Goal: Transaction & Acquisition: Purchase product/service

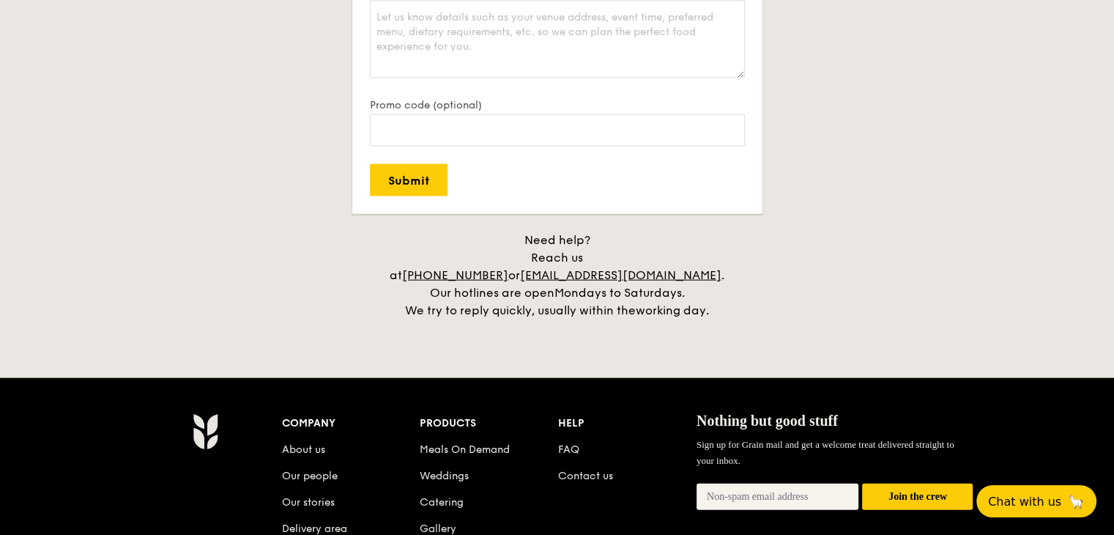
scroll to position [3369, 0]
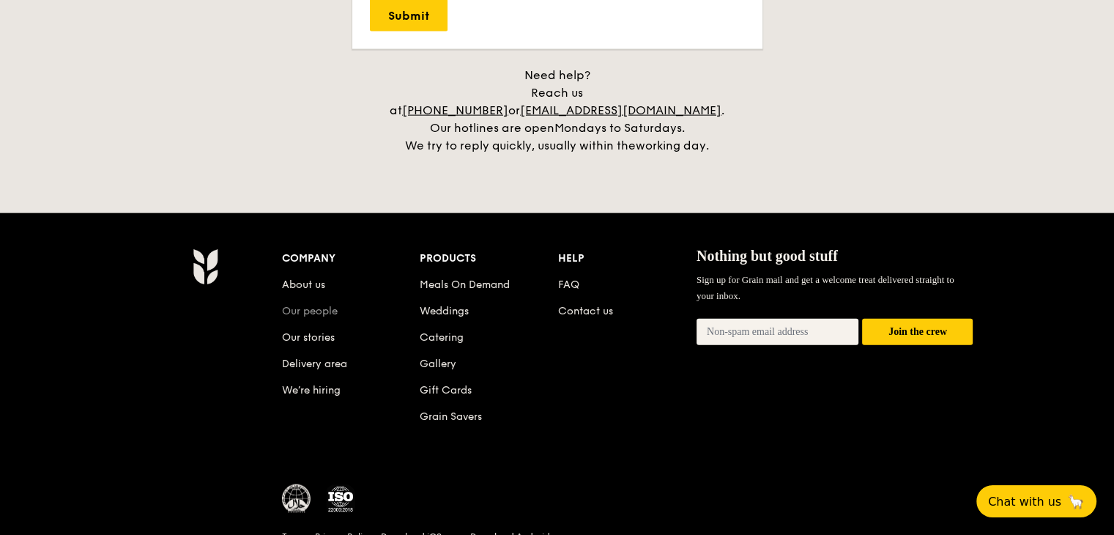
click at [290, 305] on link "Our people" at bounding box center [310, 311] width 56 height 12
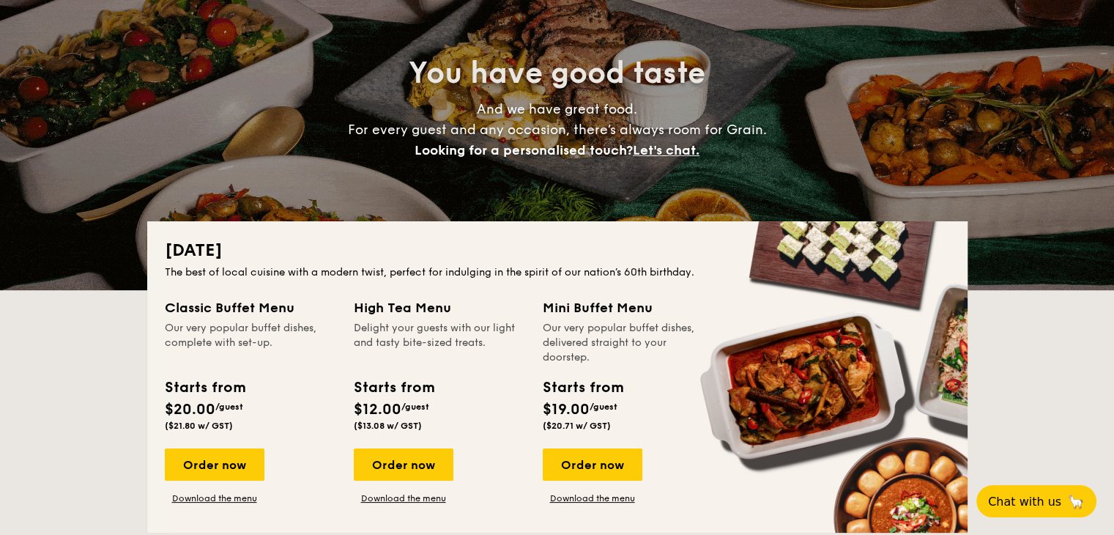
scroll to position [0, 0]
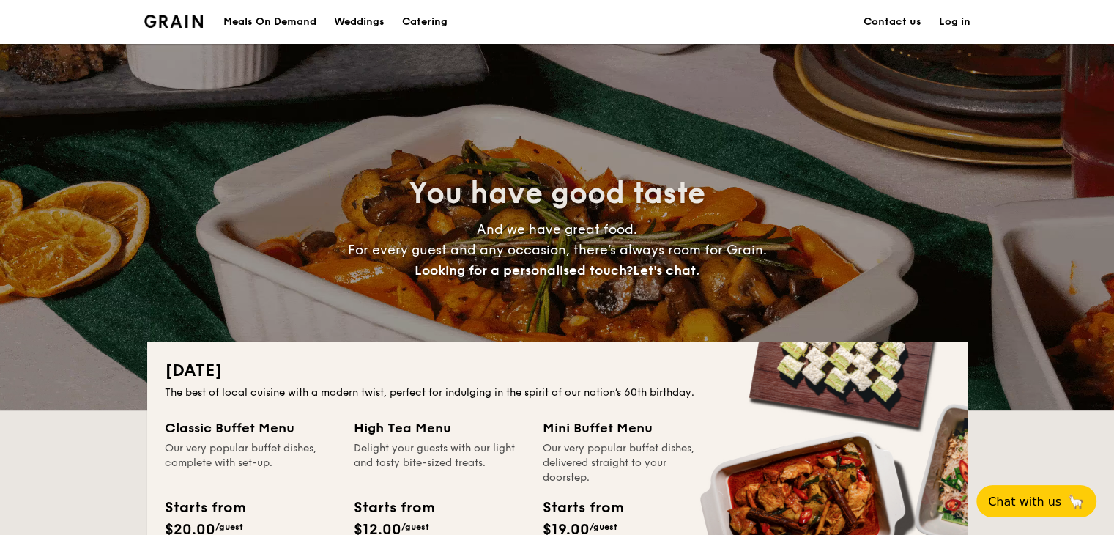
click at [296, 20] on div "Meals On Demand" at bounding box center [269, 22] width 93 height 44
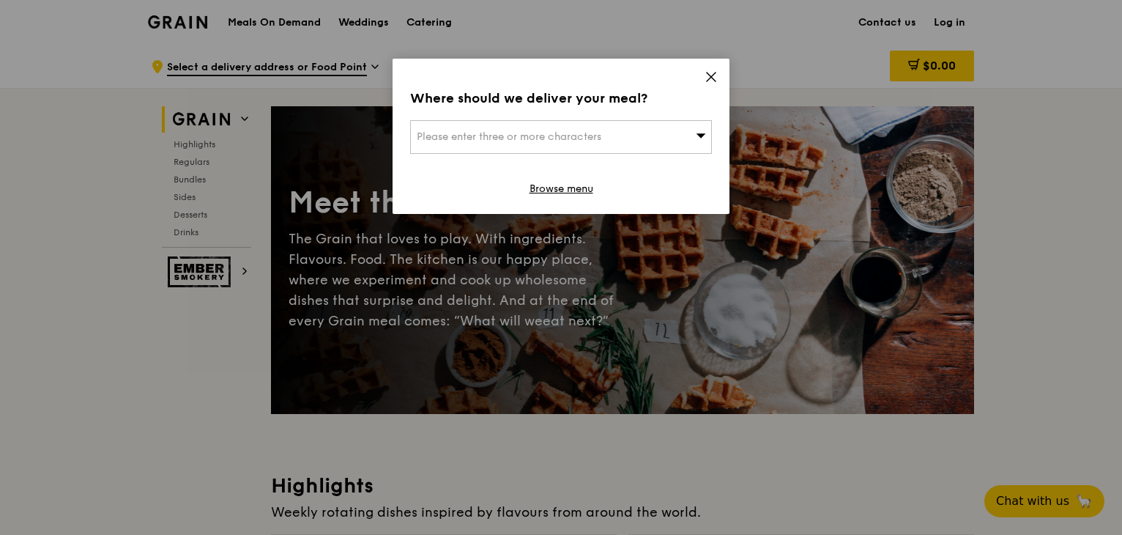
click at [633, 150] on div "Please enter three or more characters" at bounding box center [561, 137] width 302 height 34
drag, startPoint x: 632, startPoint y: 145, endPoint x: 671, endPoint y: 131, distance: 41.2
click at [632, 145] on input "search" at bounding box center [561, 137] width 300 height 32
click at [703, 79] on div "Where should we deliver your meal? Please enter three or more characters Please…" at bounding box center [561, 136] width 337 height 155
click at [709, 75] on icon at bounding box center [711, 77] width 9 height 9
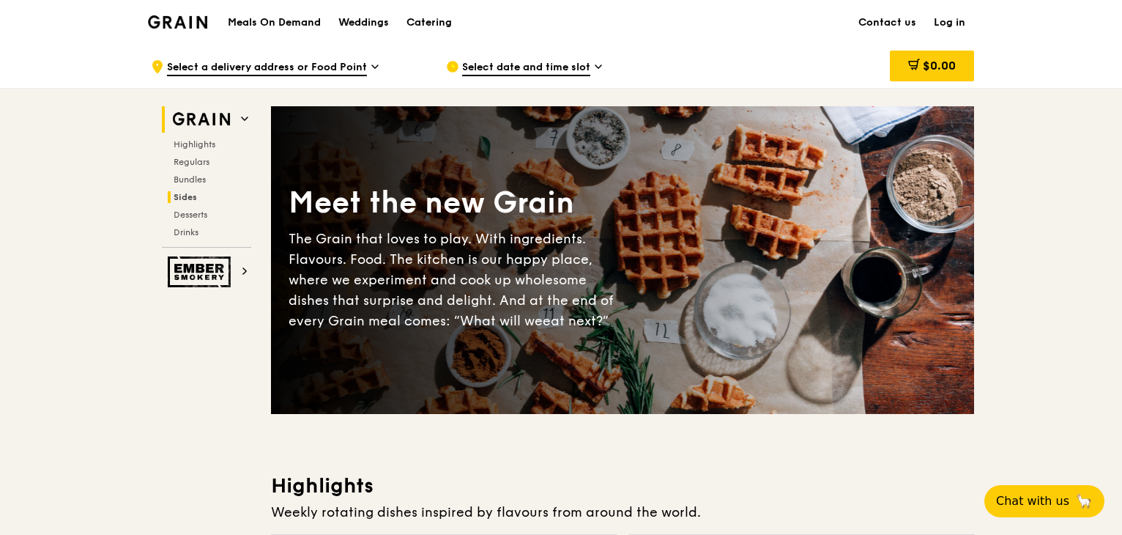
click at [184, 196] on span "Sides" at bounding box center [185, 197] width 23 height 10
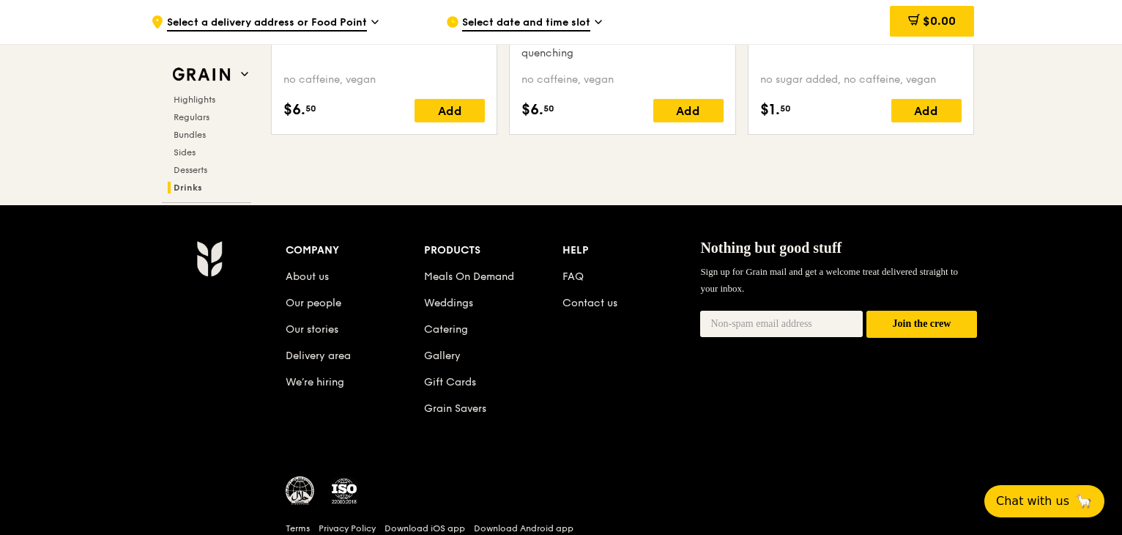
scroll to position [6141, 0]
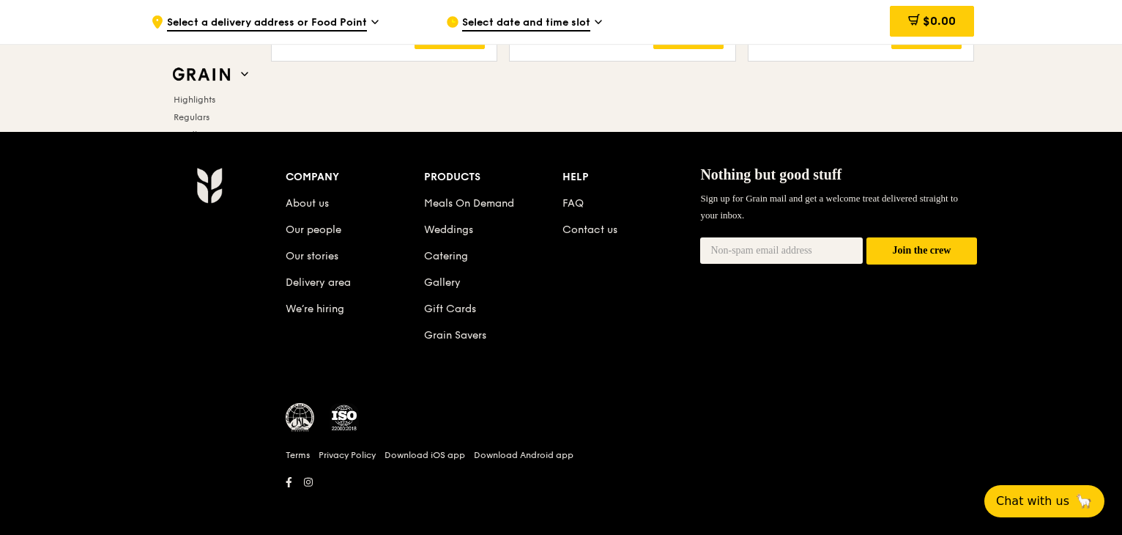
click at [560, 197] on li "Meals On Demand" at bounding box center [493, 201] width 138 height 26
click at [574, 197] on link "FAQ" at bounding box center [573, 203] width 21 height 12
click at [456, 199] on link "Meals On Demand" at bounding box center [469, 203] width 90 height 12
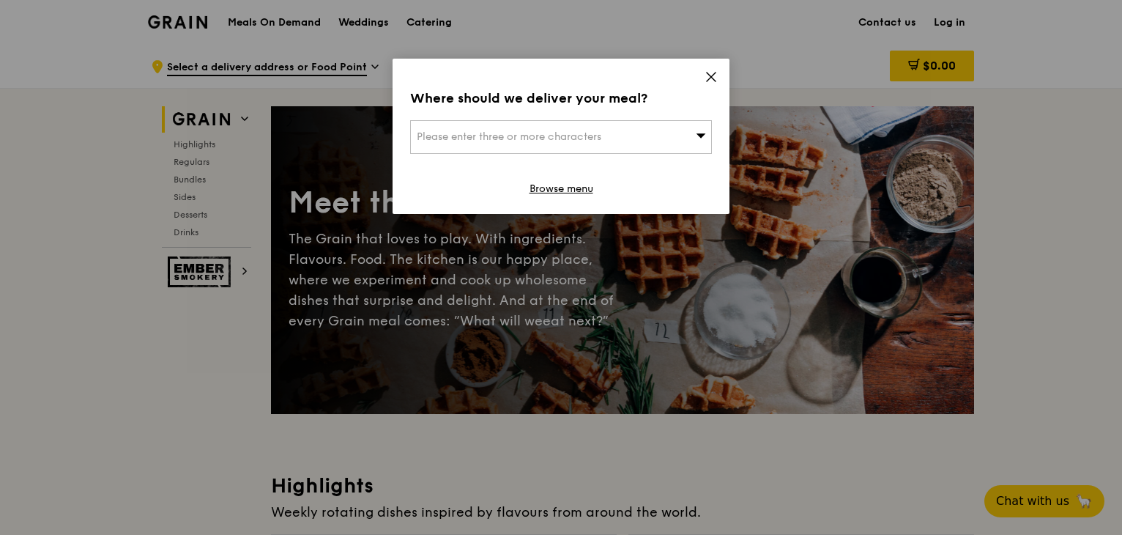
click at [530, 141] on span "Please enter three or more characters" at bounding box center [509, 136] width 185 height 12
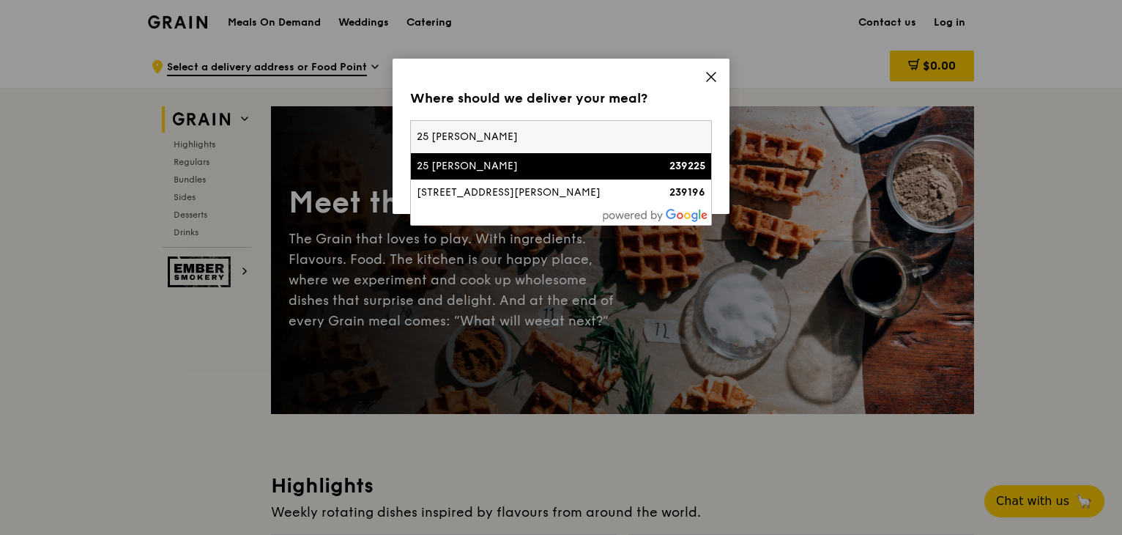
type input "25 [PERSON_NAME]"
click at [478, 165] on div "25 [PERSON_NAME]" at bounding box center [525, 166] width 217 height 15
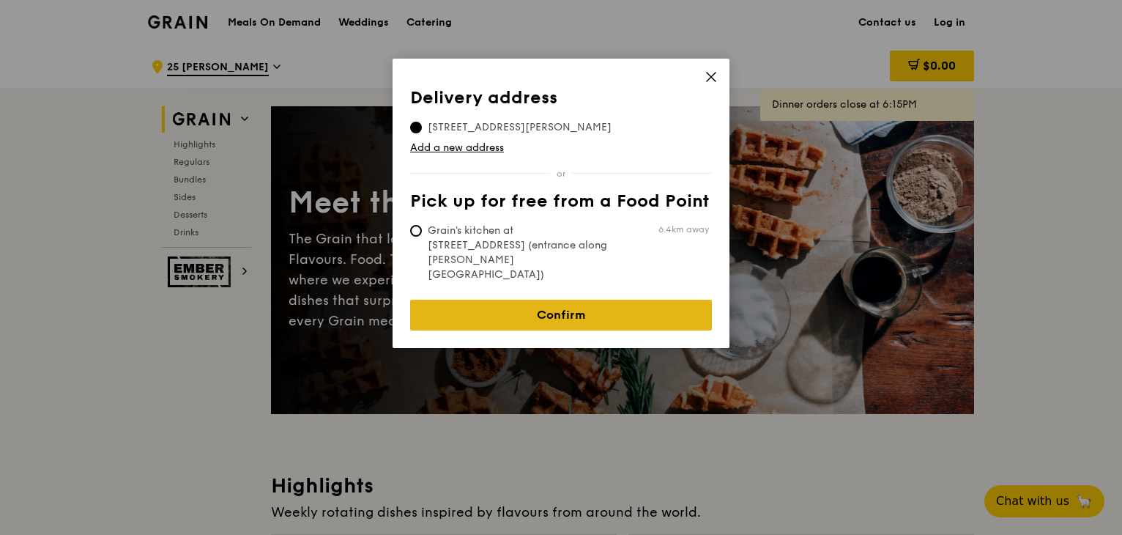
click at [555, 300] on link "Confirm" at bounding box center [561, 315] width 302 height 31
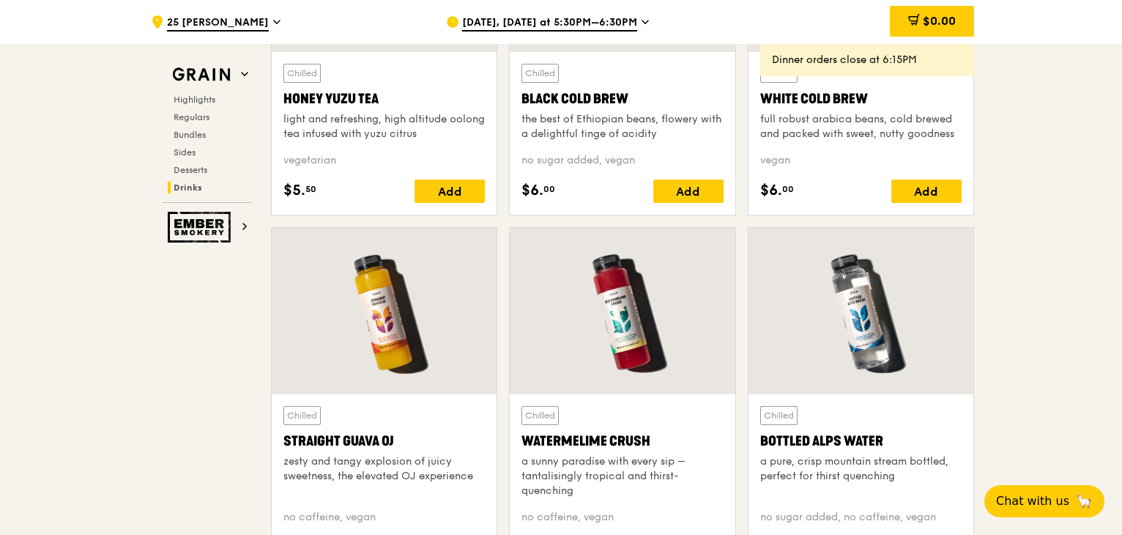
scroll to position [5713, 0]
